Goal: Browse casually

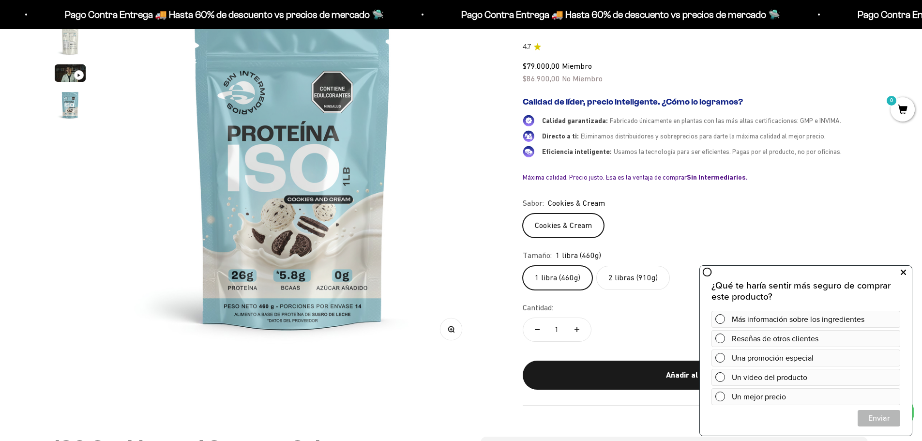
click at [908, 269] on button at bounding box center [903, 272] width 17 height 15
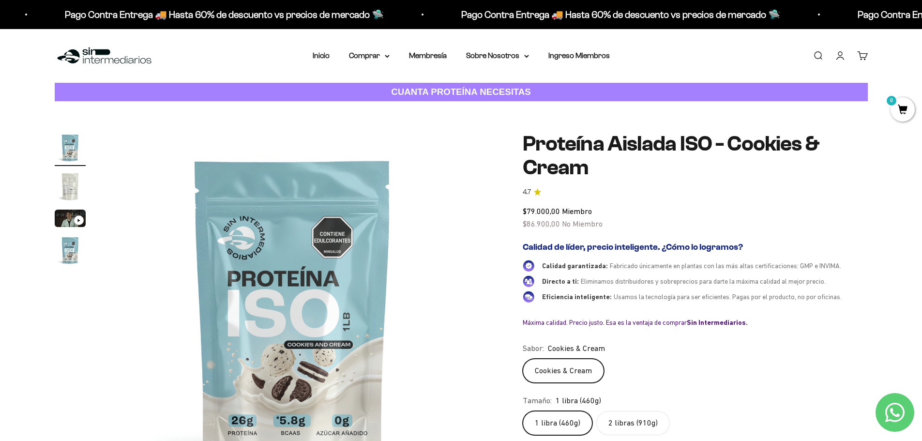
click at [98, 62] on img at bounding box center [104, 56] width 99 height 21
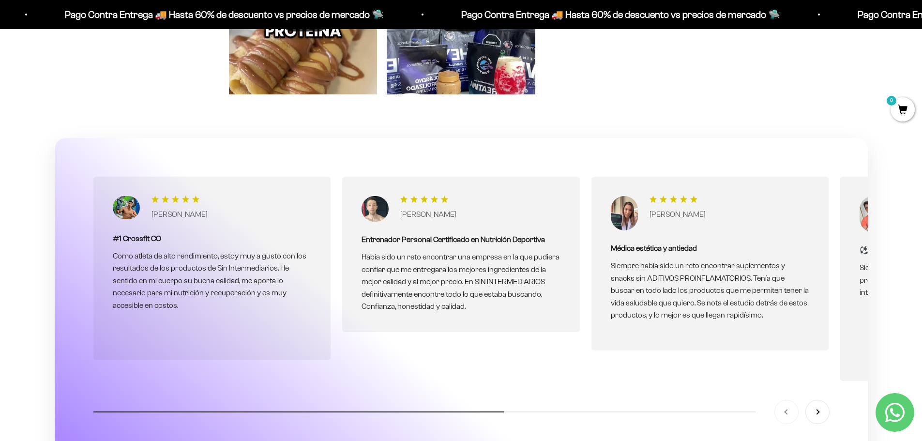
scroll to position [3244, 0]
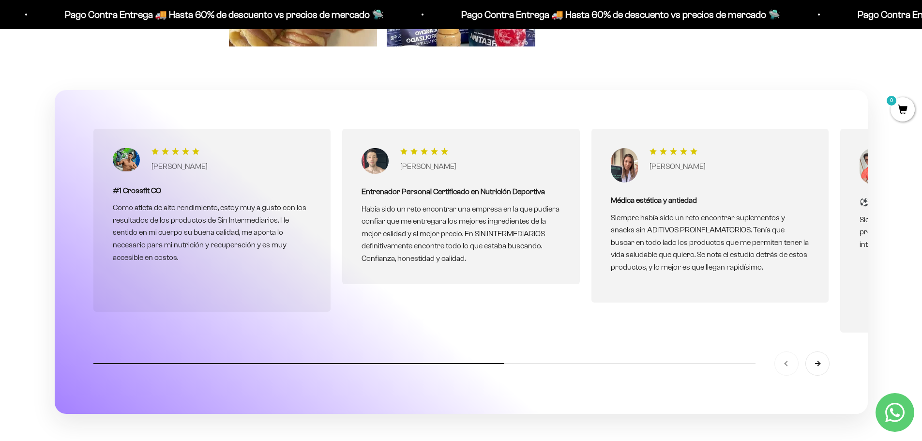
click at [812, 368] on button "Siguiente" at bounding box center [817, 363] width 23 height 23
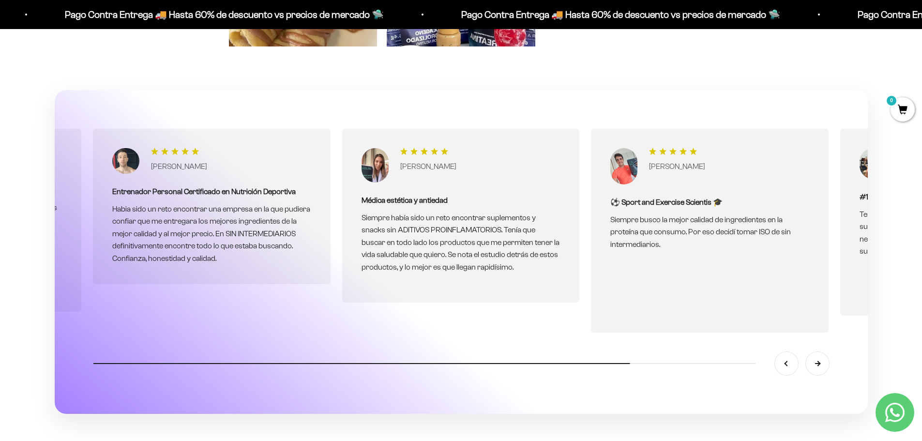
click at [812, 368] on button "Siguiente" at bounding box center [817, 363] width 23 height 23
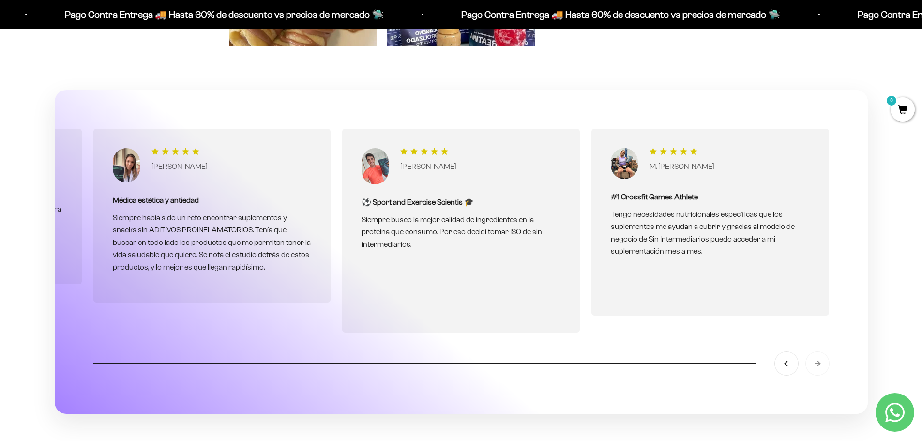
click at [812, 368] on div "Anterior [GEOGRAPHIC_DATA]" at bounding box center [802, 363] width 54 height 23
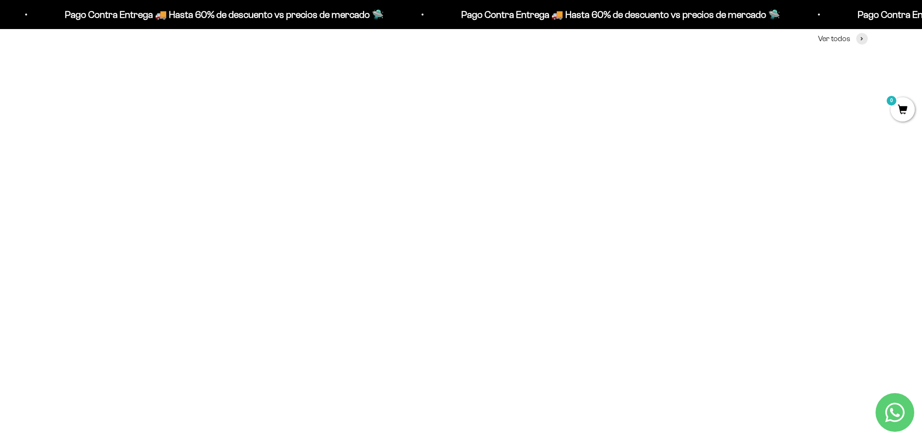
scroll to position [0, 0]
